Goal: Transaction & Acquisition: Purchase product/service

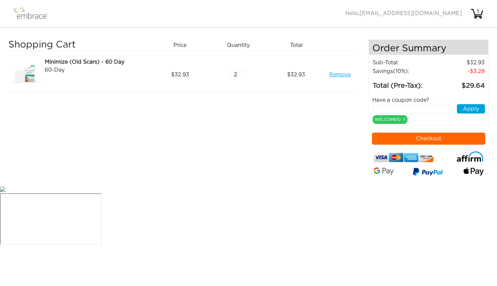
click at [243, 73] on input "2" at bounding box center [238, 74] width 17 height 9
type input "3"
click at [243, 73] on input "3" at bounding box center [238, 74] width 17 height 9
click at [331, 123] on div "Shopping Cart Price Quantity Qty Total Minimize (Old Scars) - 60 Day 60-Day Rem…" at bounding box center [188, 112] width 361 height 146
click at [405, 138] on button "Checkout" at bounding box center [428, 138] width 113 height 12
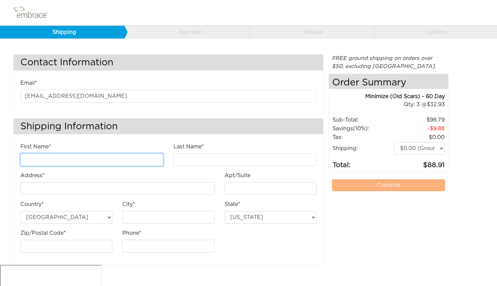
click at [63, 158] on input "First Name*" at bounding box center [91, 159] width 143 height 13
type input "Rachel"
type input "Mackie"
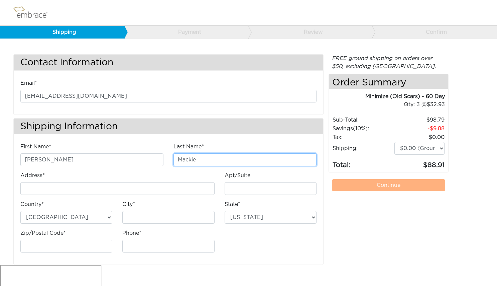
type input "[STREET_ADDRESS]"
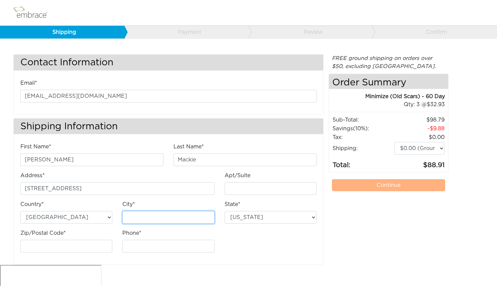
type input "Zion Crossroads"
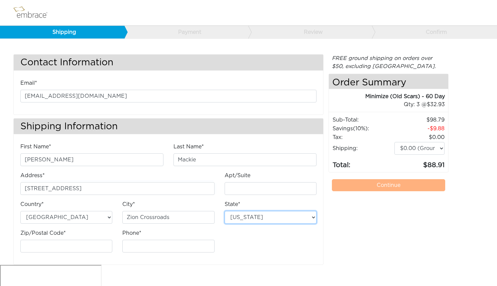
select select "VA"
type input "22942"
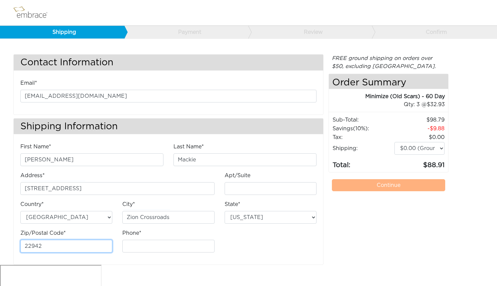
type input "7206263309"
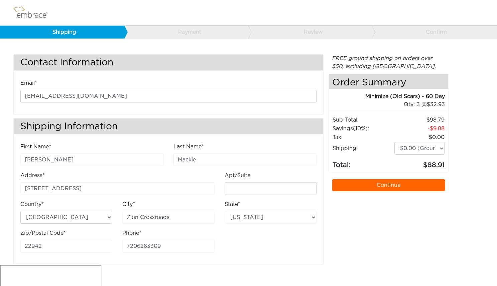
click at [255, 241] on div "First Name* Rachel Last Name* Mackie Address* 81 Eagle Creek Terrace Apt/Suite" at bounding box center [168, 200] width 306 height 115
click at [359, 182] on link "Continue" at bounding box center [388, 185] width 113 height 12
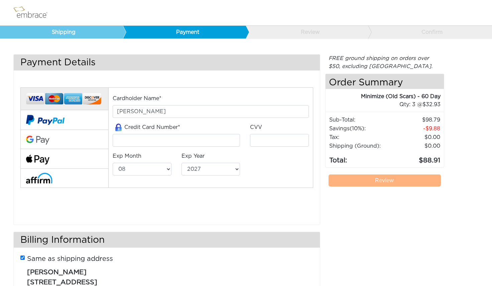
select select "8"
select select "2027"
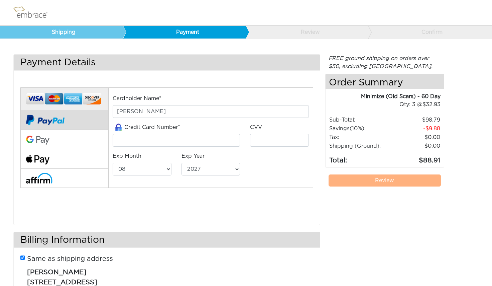
click at [64, 121] on img at bounding box center [45, 119] width 38 height 19
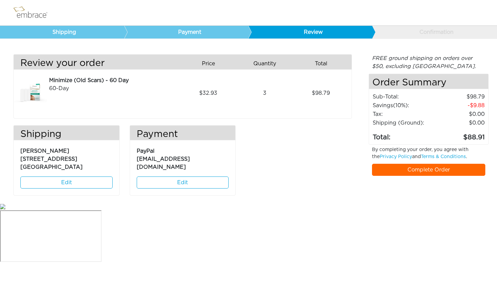
click at [171, 180] on link "Edit" at bounding box center [183, 182] width 92 height 12
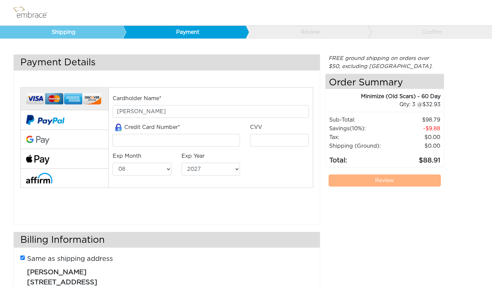
select select "8"
select select "2027"
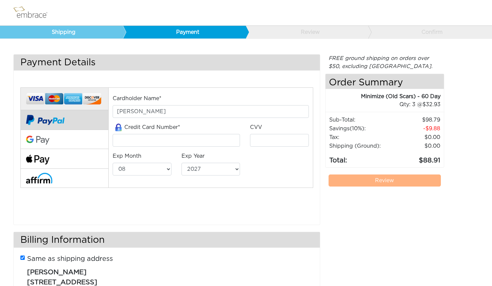
click at [57, 121] on img at bounding box center [45, 119] width 38 height 19
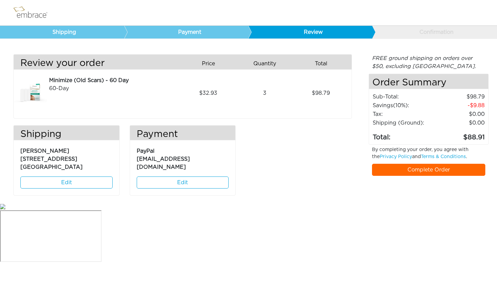
drag, startPoint x: 408, startPoint y: 168, endPoint x: 397, endPoint y: 167, distance: 11.0
click at [408, 168] on link "Complete Order" at bounding box center [428, 170] width 113 height 12
